Goal: Transaction & Acquisition: Purchase product/service

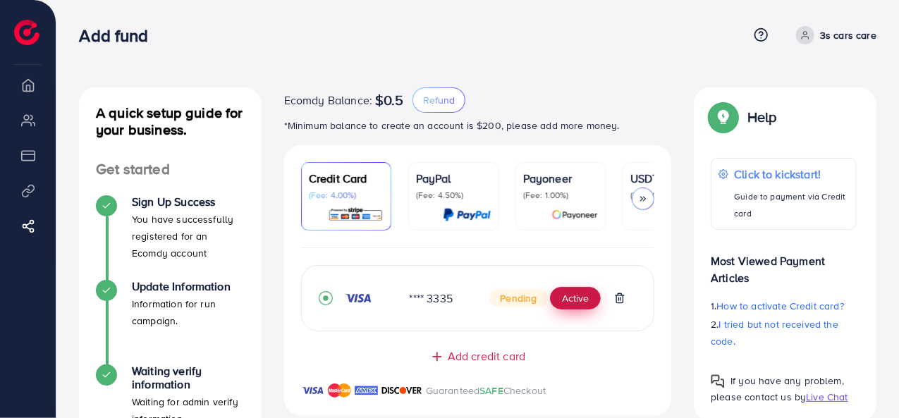
click at [573, 297] on button "Active" at bounding box center [575, 298] width 51 height 23
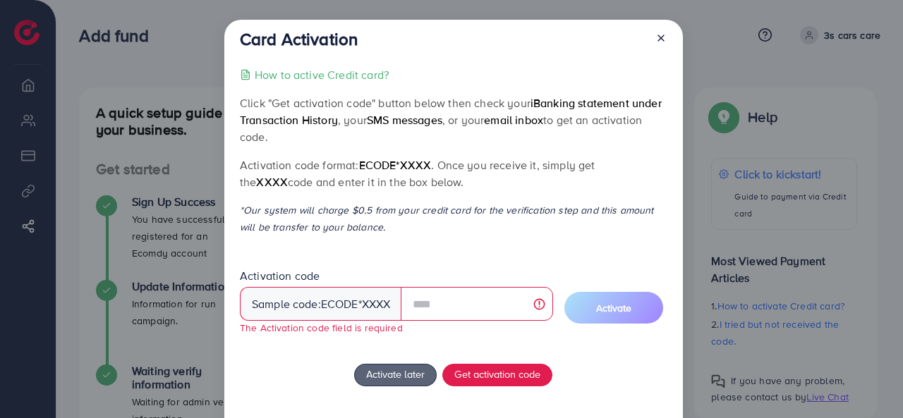
click at [660, 40] on icon at bounding box center [660, 37] width 11 height 11
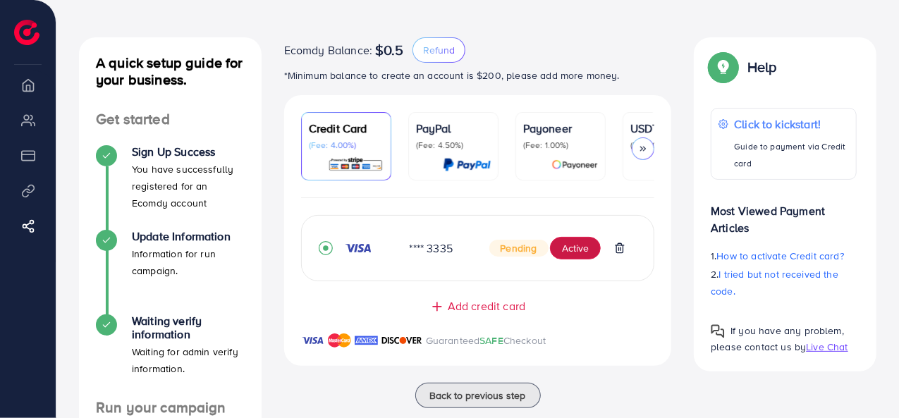
scroll to position [42, 0]
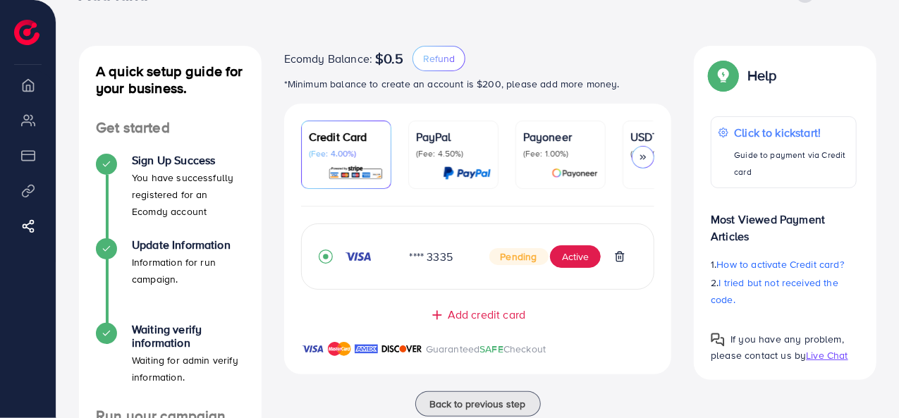
click at [899, 273] on div "A quick setup guide for your business. Get started Sign Up Success You have suc…" at bounding box center [477, 304] width 843 height 692
drag, startPoint x: 899, startPoint y: 273, endPoint x: 902, endPoint y: 239, distance: 34.0
click at [899, 239] on html "Add fund Help Center Contact Support Term and policy About Us 3s cars care Log …" at bounding box center [449, 167] width 899 height 418
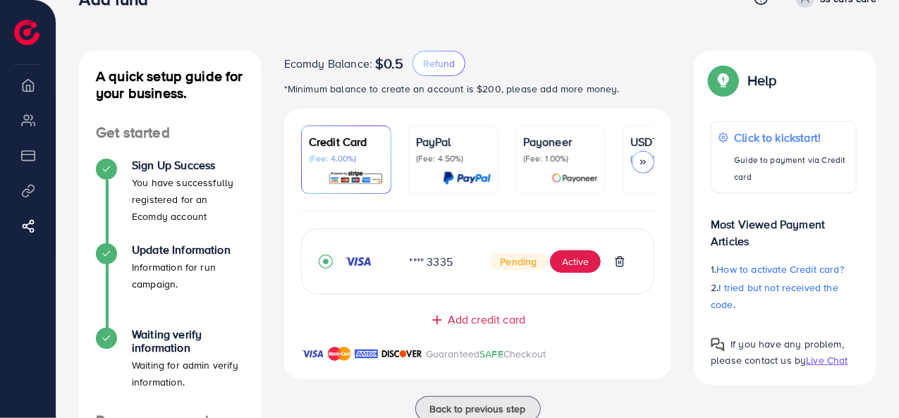
click at [885, 236] on div "Help Help Click to kickstart! Guide to payment via Credit card Most Viewed Paym…" at bounding box center [785, 218] width 205 height 334
click at [555, 149] on p "Payoneer" at bounding box center [560, 141] width 75 height 17
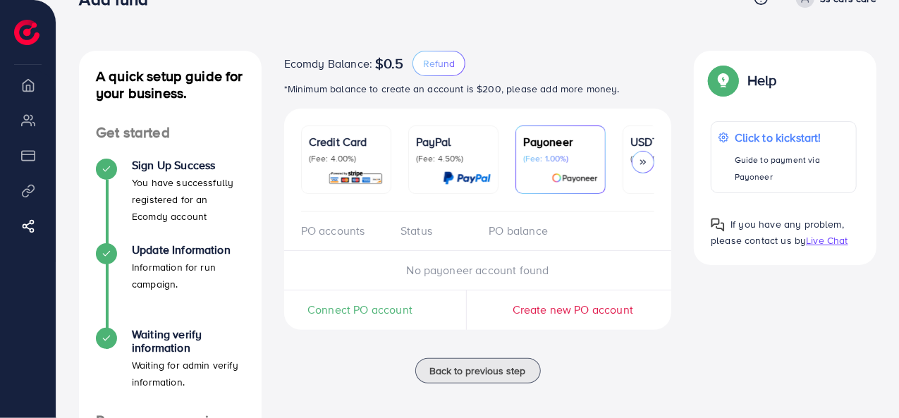
click at [632, 146] on p "USDT" at bounding box center [668, 141] width 75 height 17
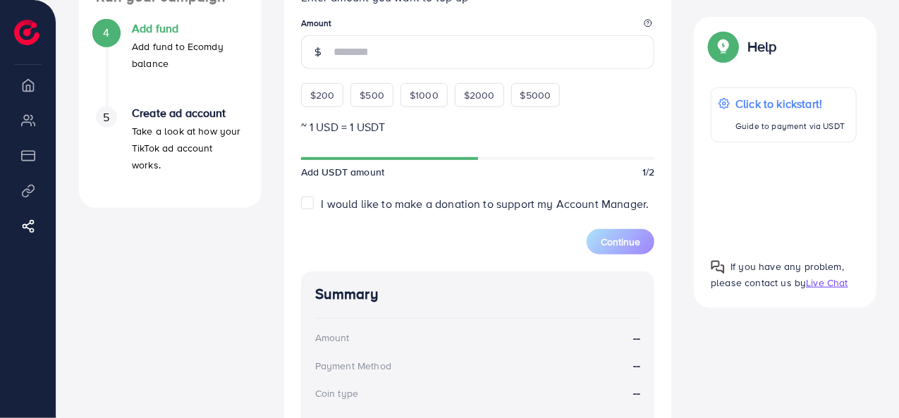
scroll to position [433, 0]
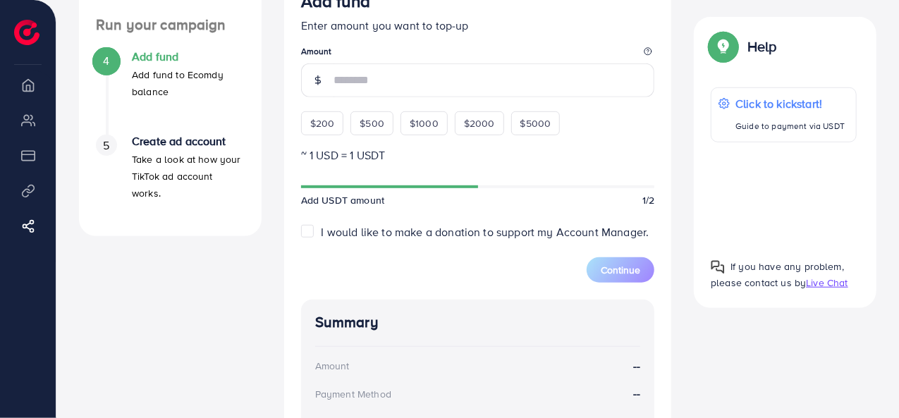
click at [322, 231] on label "I would like to make a donation to support my Account Manager." at bounding box center [486, 232] width 328 height 16
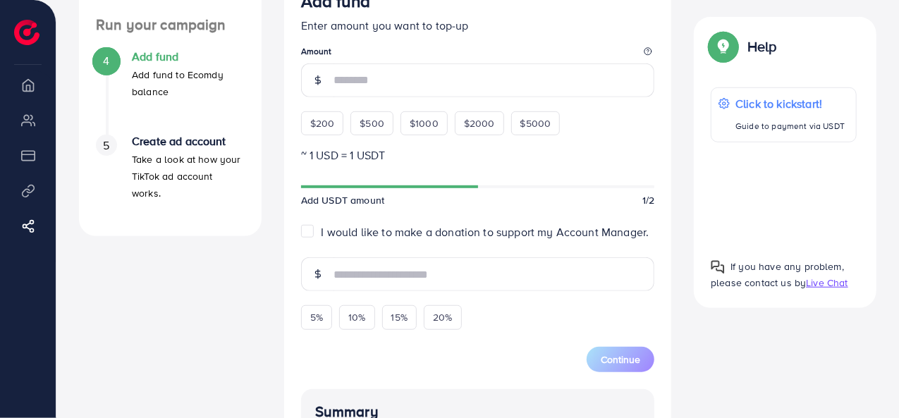
click at [322, 231] on label "I would like to make a donation to support my Account Manager." at bounding box center [486, 232] width 328 height 16
type input "*"
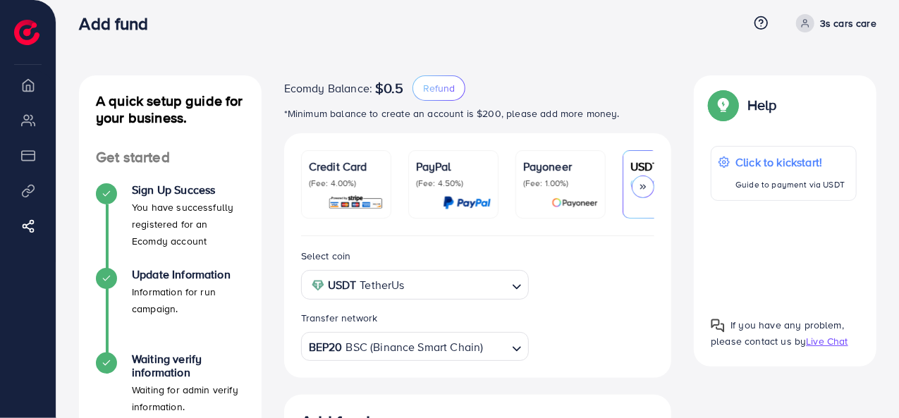
scroll to position [0, 0]
